Goal: Task Accomplishment & Management: Manage account settings

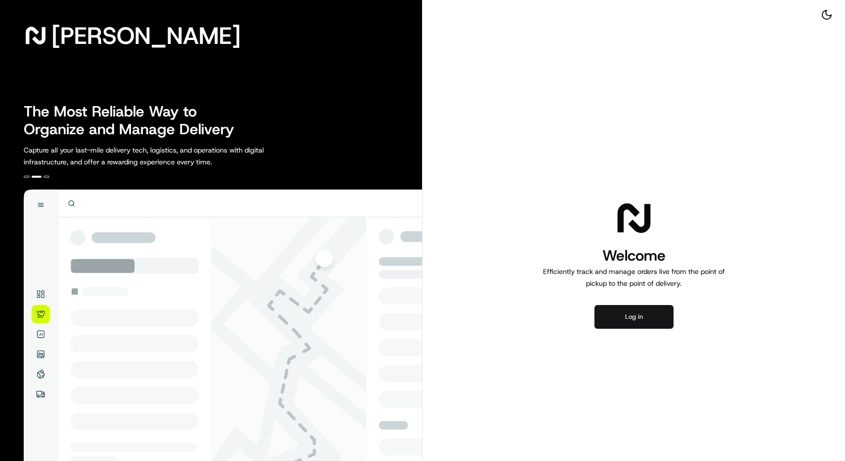
click at [640, 322] on button "Log in" at bounding box center [633, 317] width 79 height 24
